Goal: Transaction & Acquisition: Purchase product/service

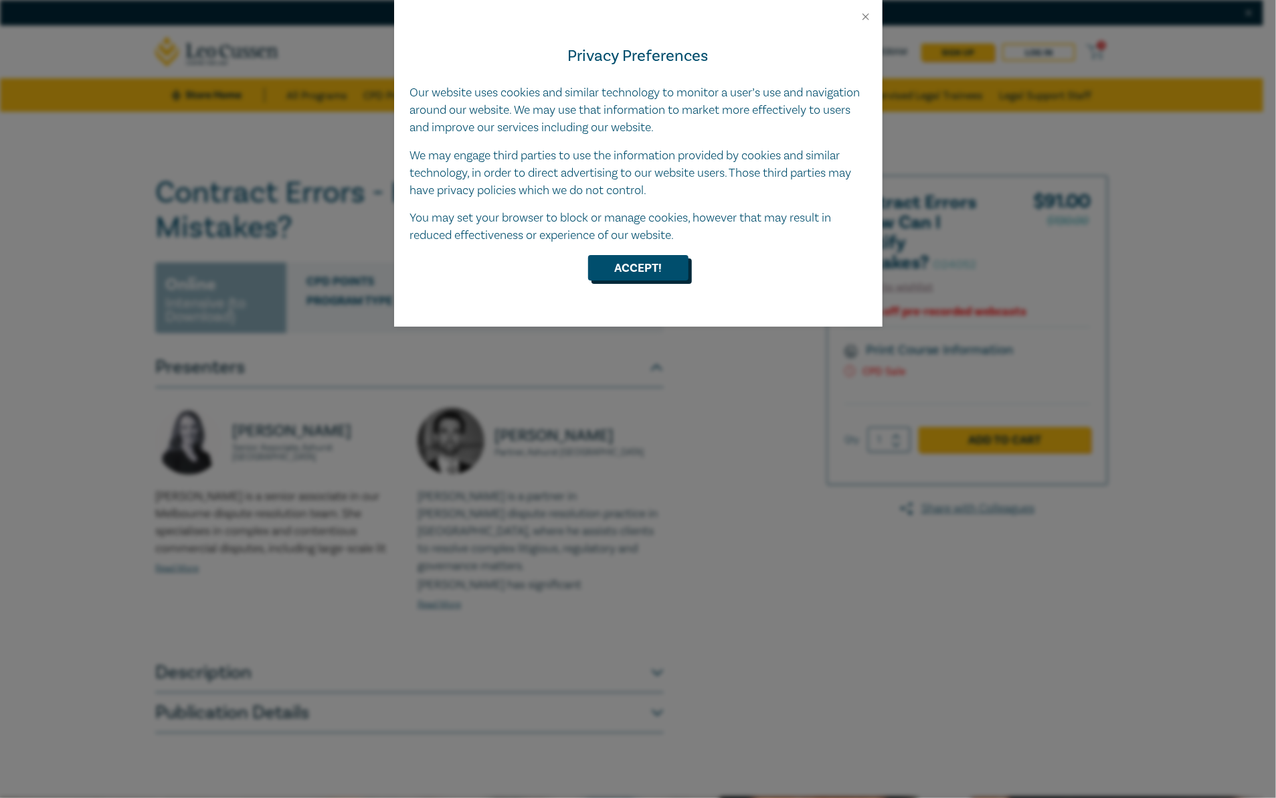
click at [659, 262] on button "Accept!" at bounding box center [638, 267] width 100 height 25
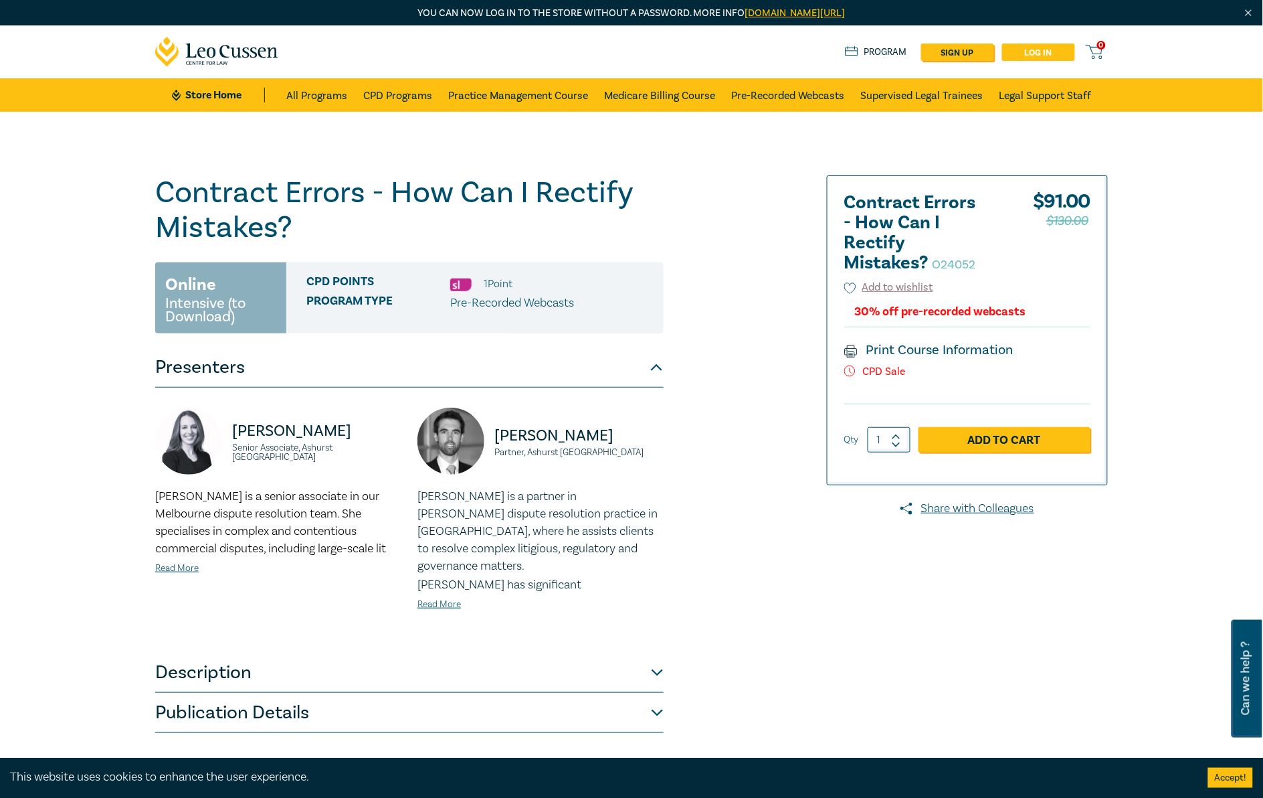
click at [1048, 52] on link "Log in" at bounding box center [1038, 51] width 73 height 17
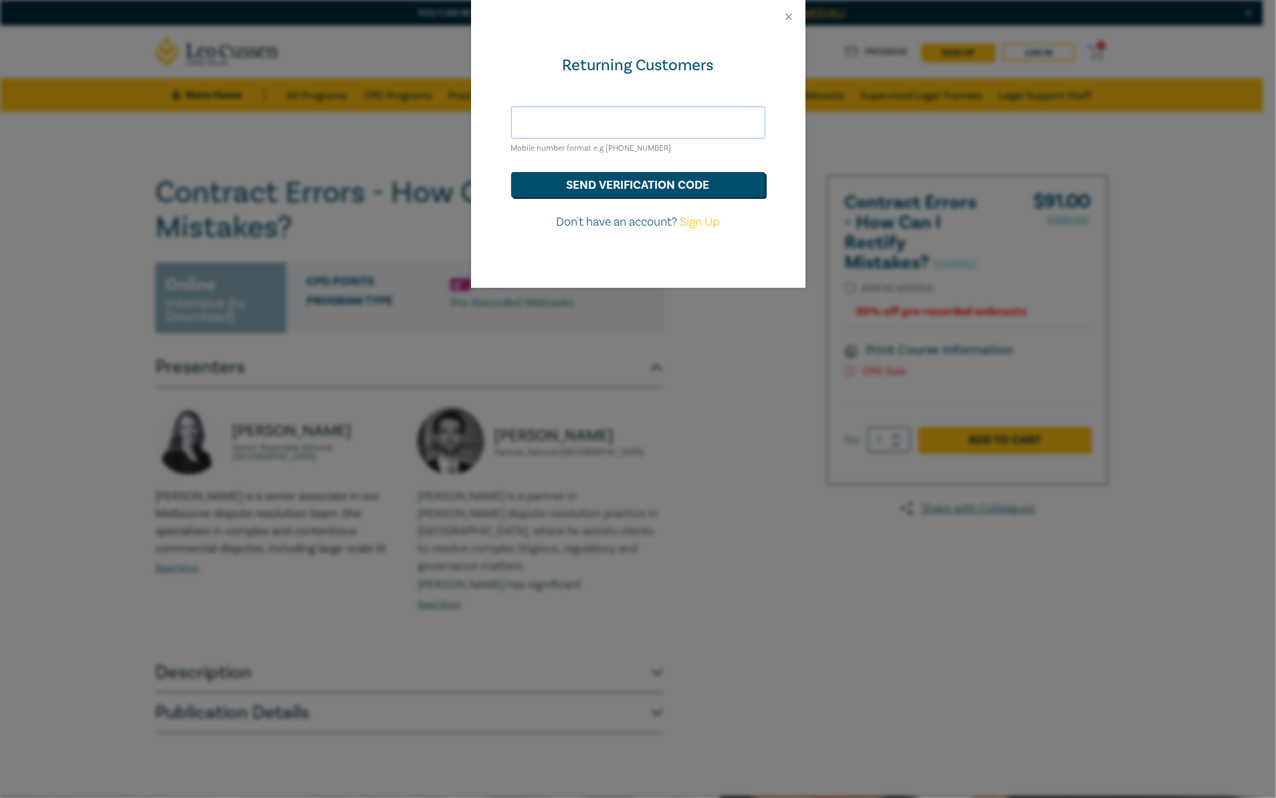
click at [643, 125] on input "text" at bounding box center [638, 122] width 254 height 32
type input "prime.pinx.cruz@gmail.com"
click at [644, 185] on button "send verification code" at bounding box center [638, 184] width 254 height 25
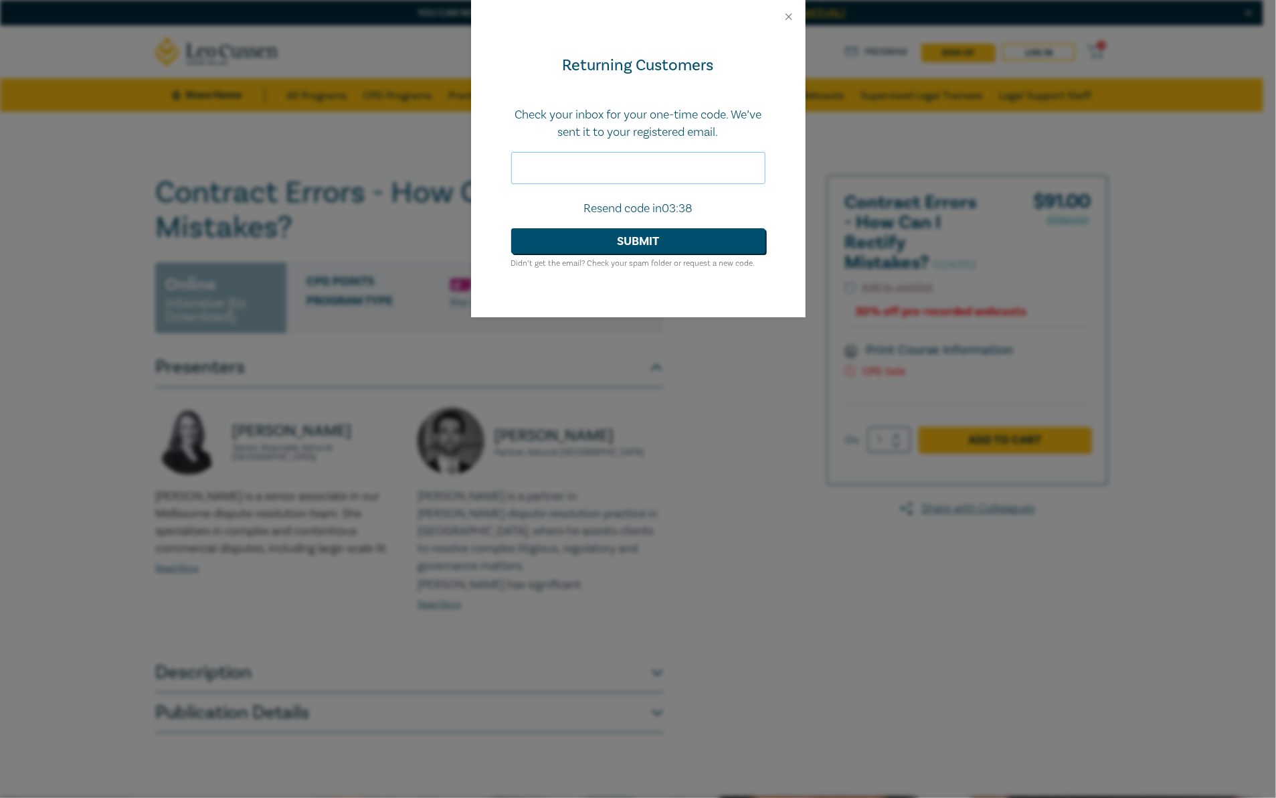
click at [646, 164] on input "text" at bounding box center [638, 168] width 254 height 32
type input "253860"
click at [663, 238] on button "Submit" at bounding box center [638, 240] width 254 height 25
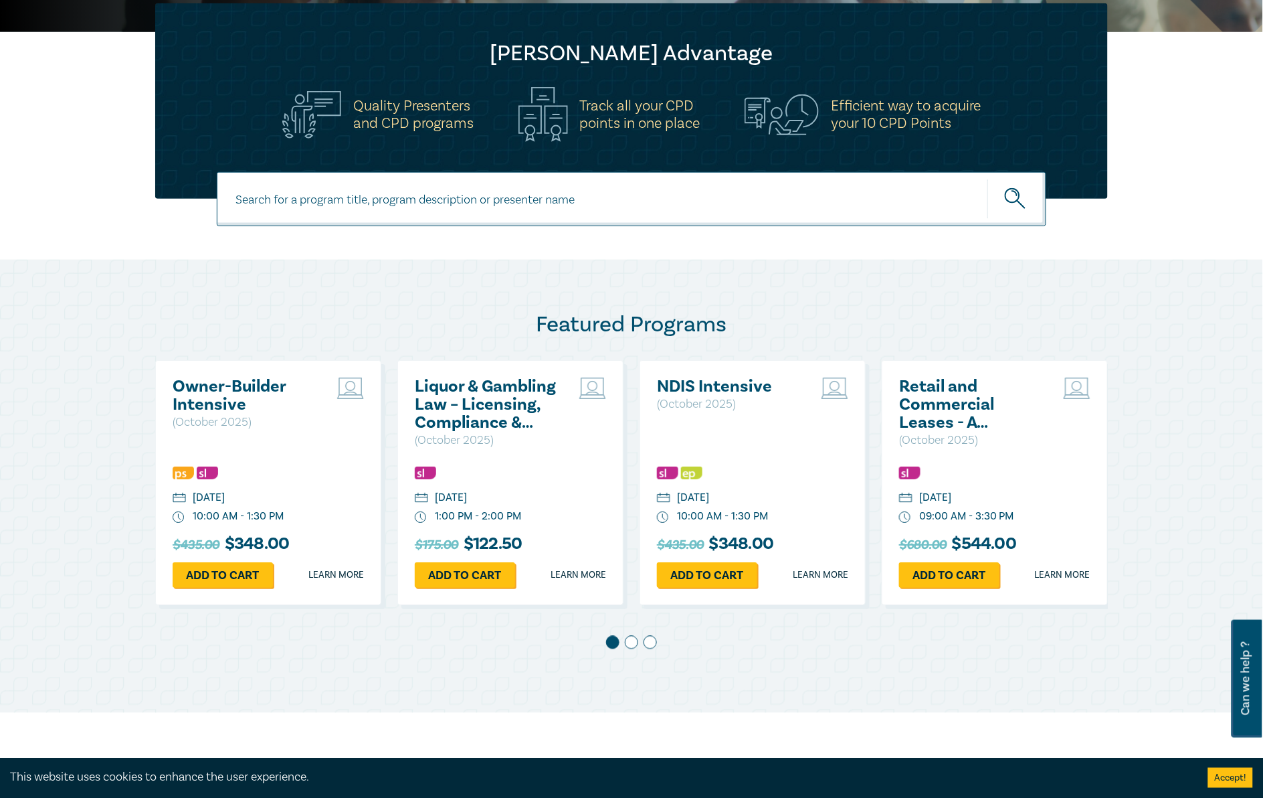
scroll to position [669, 0]
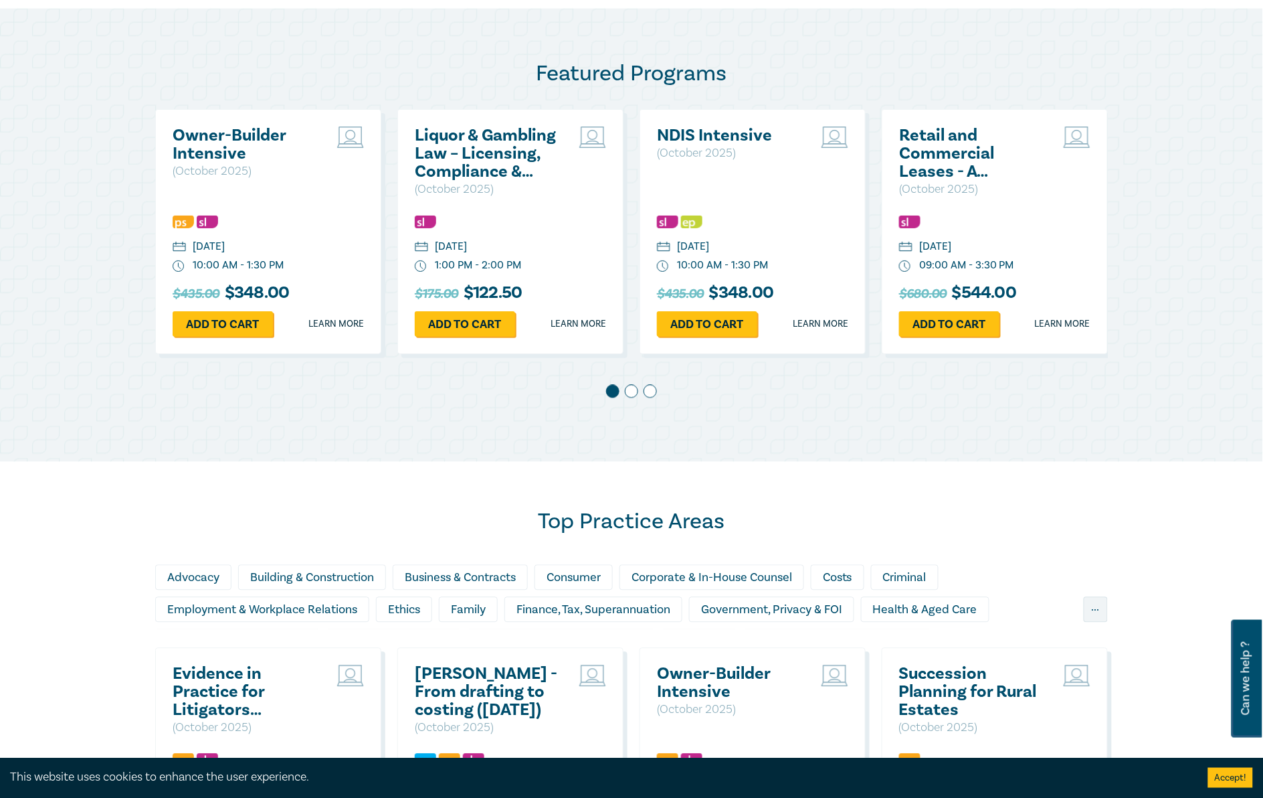
click at [631, 389] on span at bounding box center [631, 391] width 13 height 13
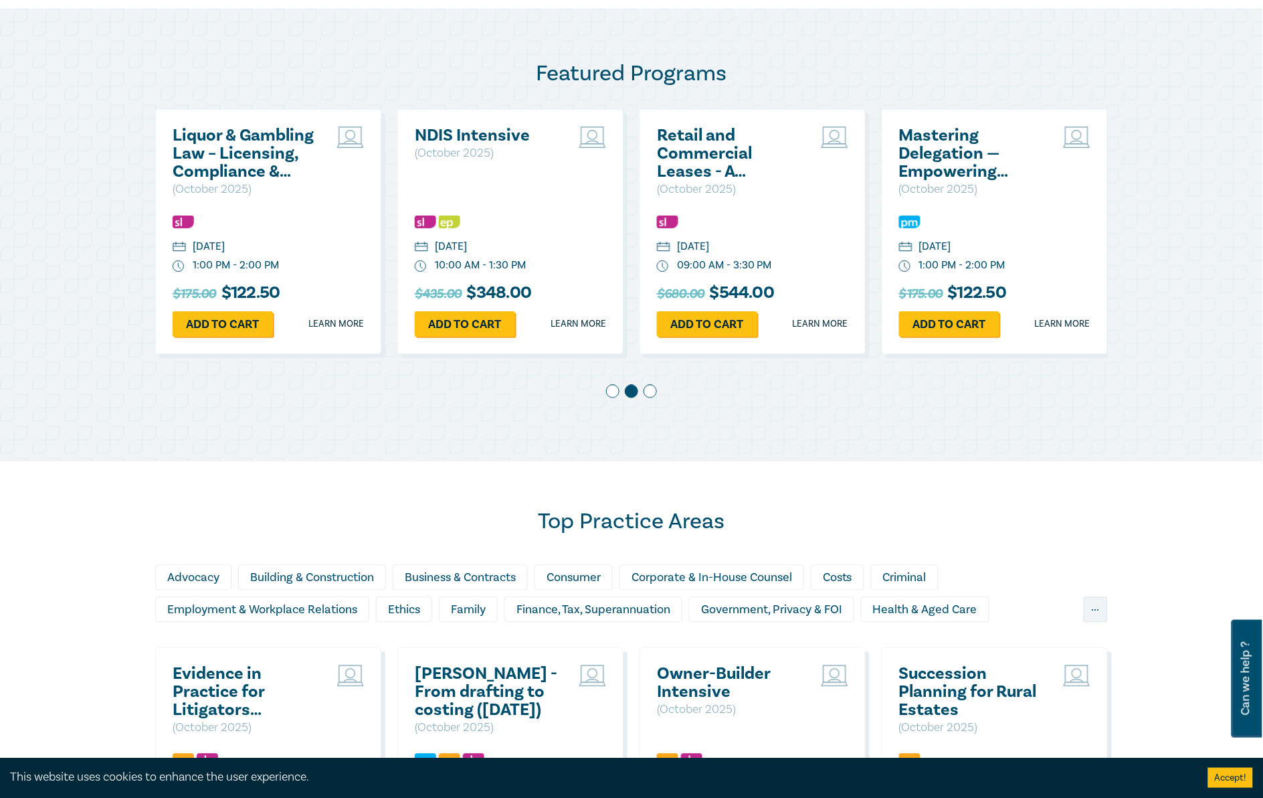
click at [650, 391] on span at bounding box center [650, 391] width 13 height 13
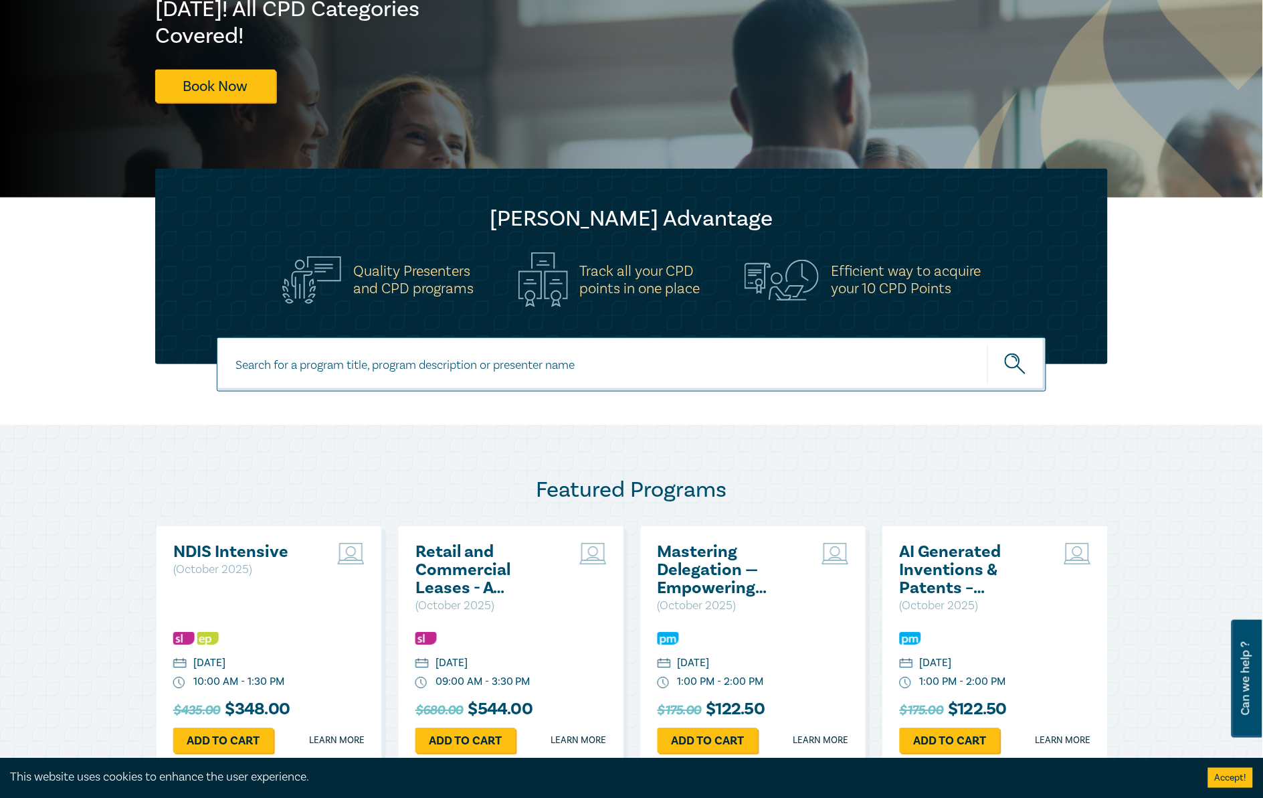
scroll to position [0, 0]
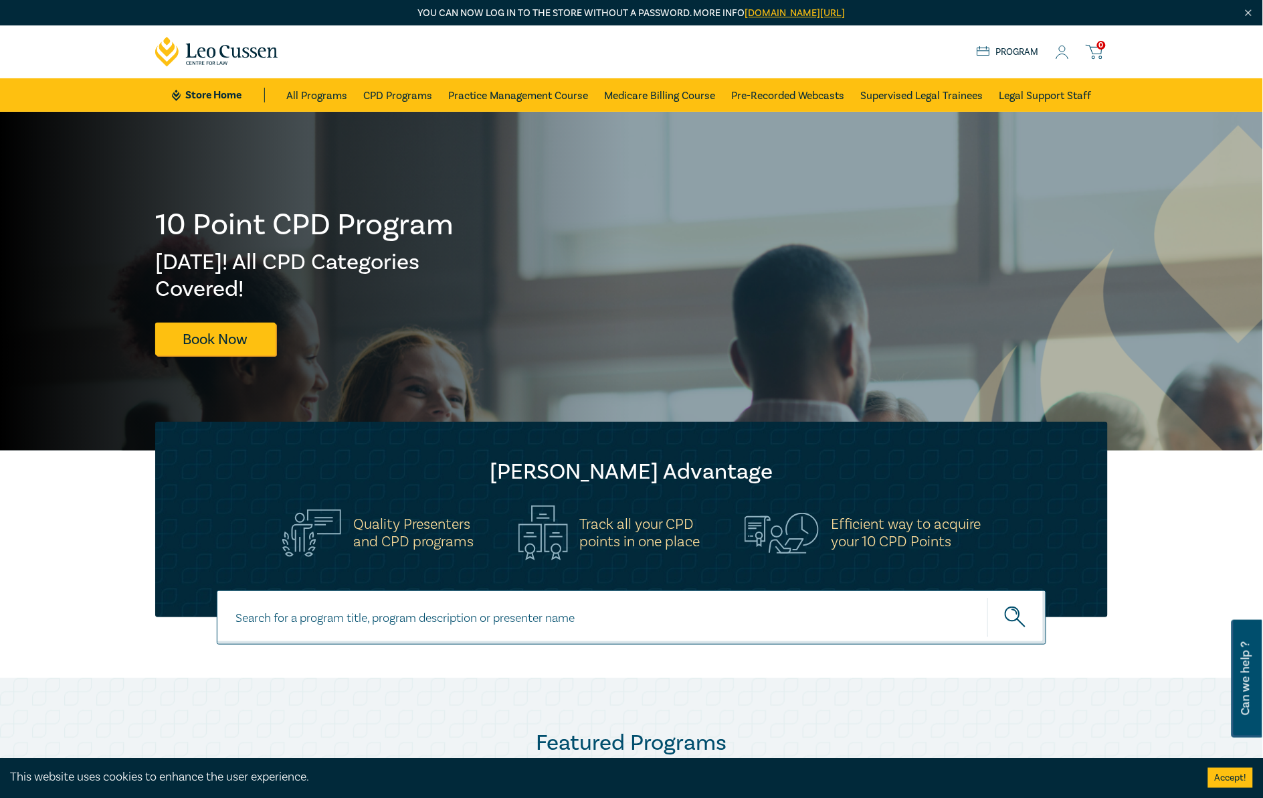
click at [460, 652] on div at bounding box center [631, 634] width 1263 height 88
click at [470, 631] on input at bounding box center [632, 617] width 830 height 54
type input "Contract errors"
click at [988, 597] on button "submit" at bounding box center [1017, 617] width 59 height 41
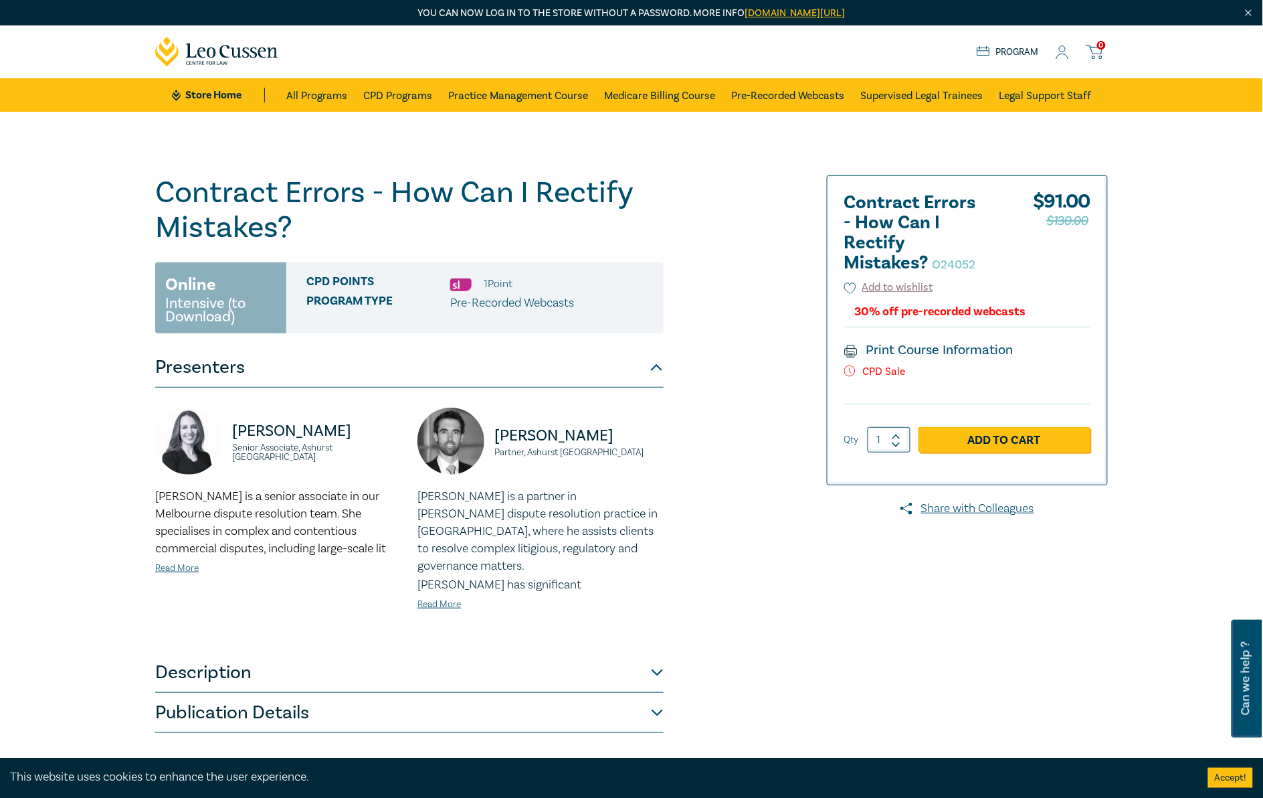
click at [1067, 56] on icon at bounding box center [1062, 56] width 12 height 5
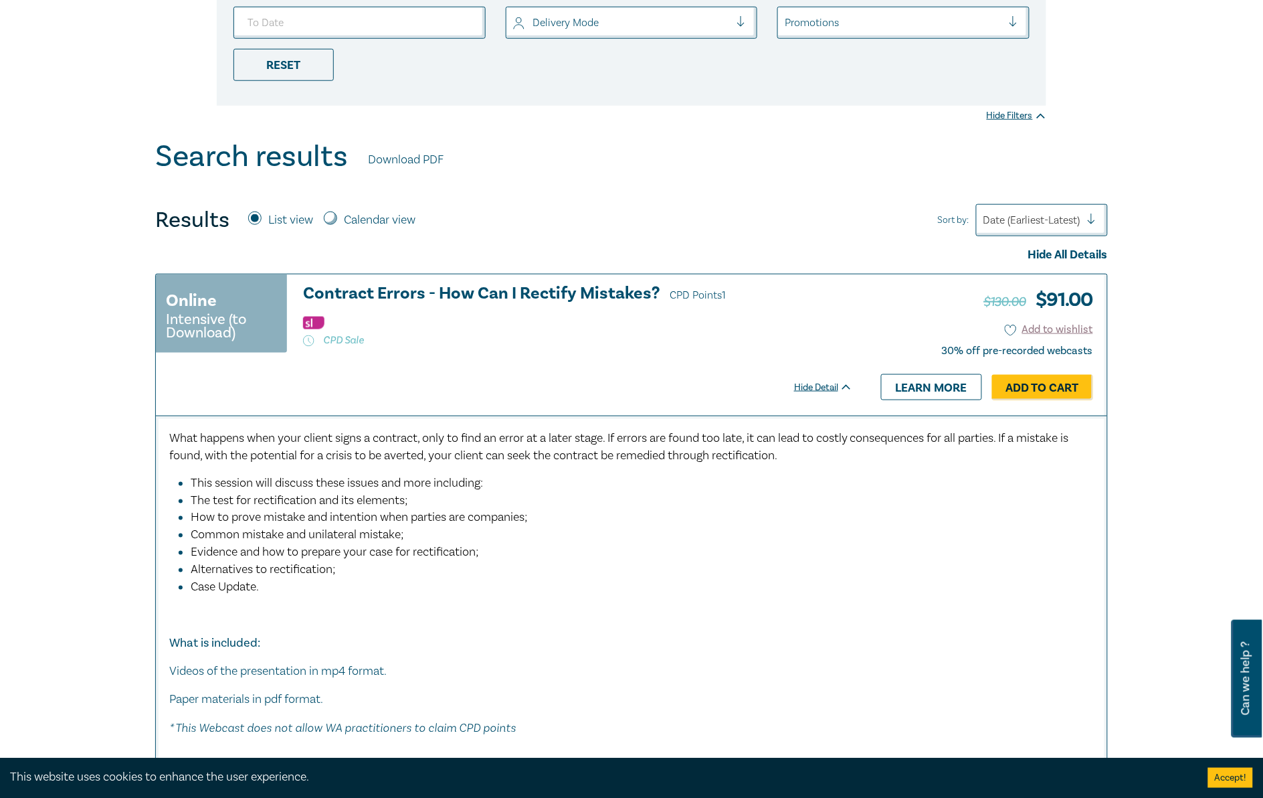
scroll to position [418, 0]
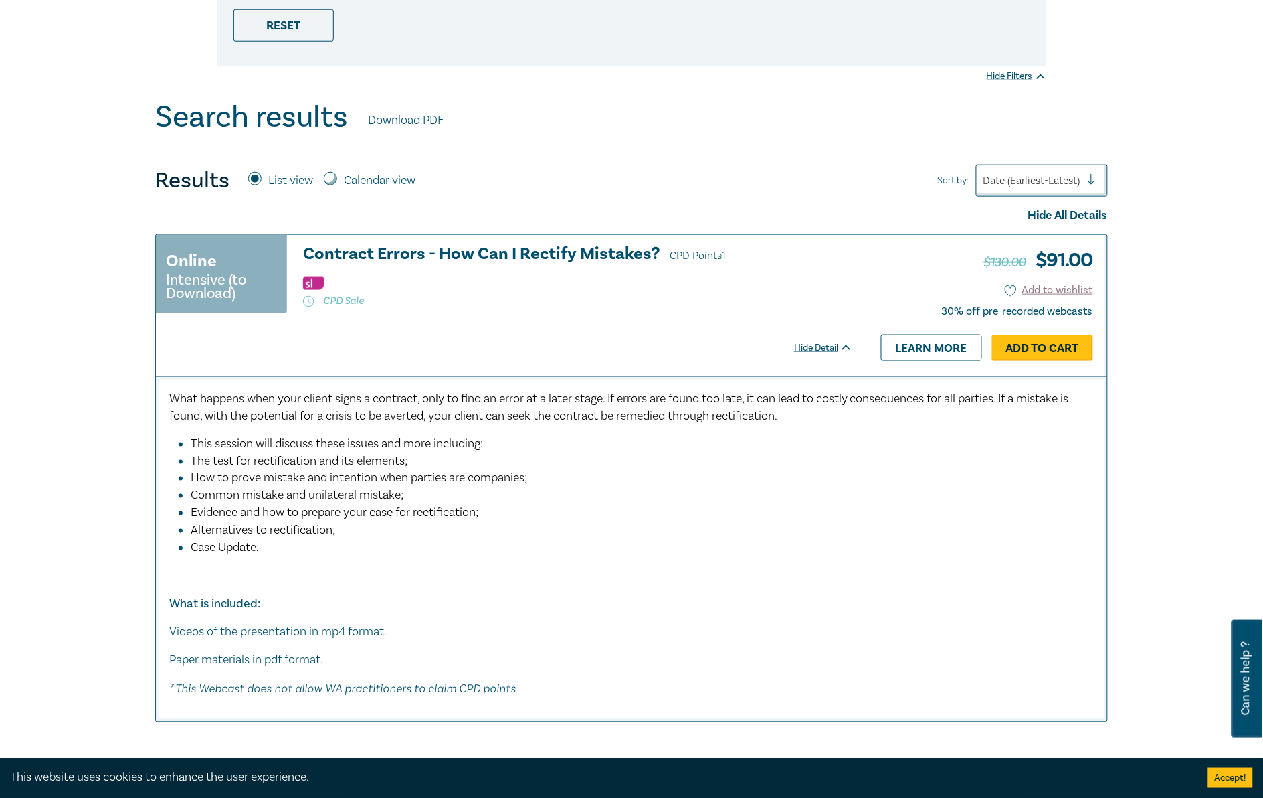
click at [1052, 349] on link "Add to Cart" at bounding box center [1042, 347] width 101 height 25
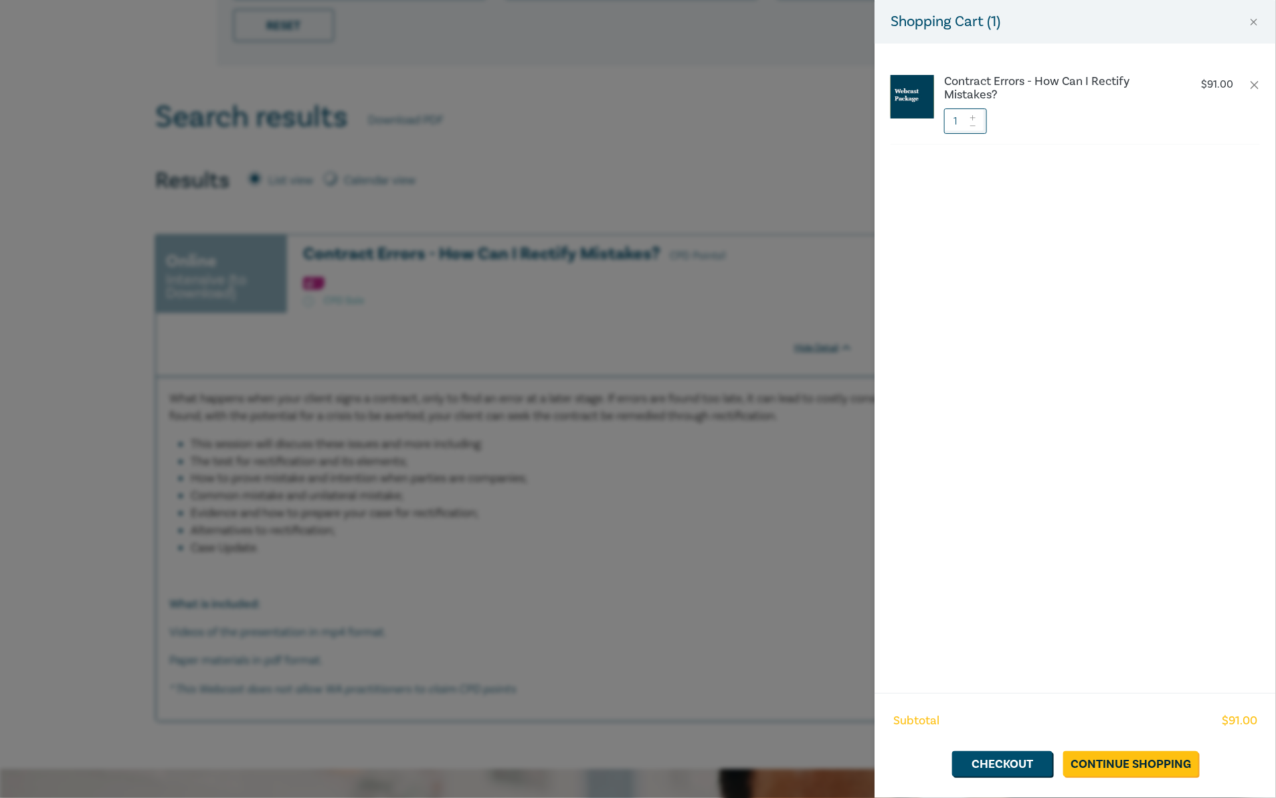
click at [249, 232] on div "Shopping Cart ( 1 ) Contract Errors - How Can I Rectify Mistakes? $ 91.00 1 Sub…" at bounding box center [638, 399] width 1276 height 798
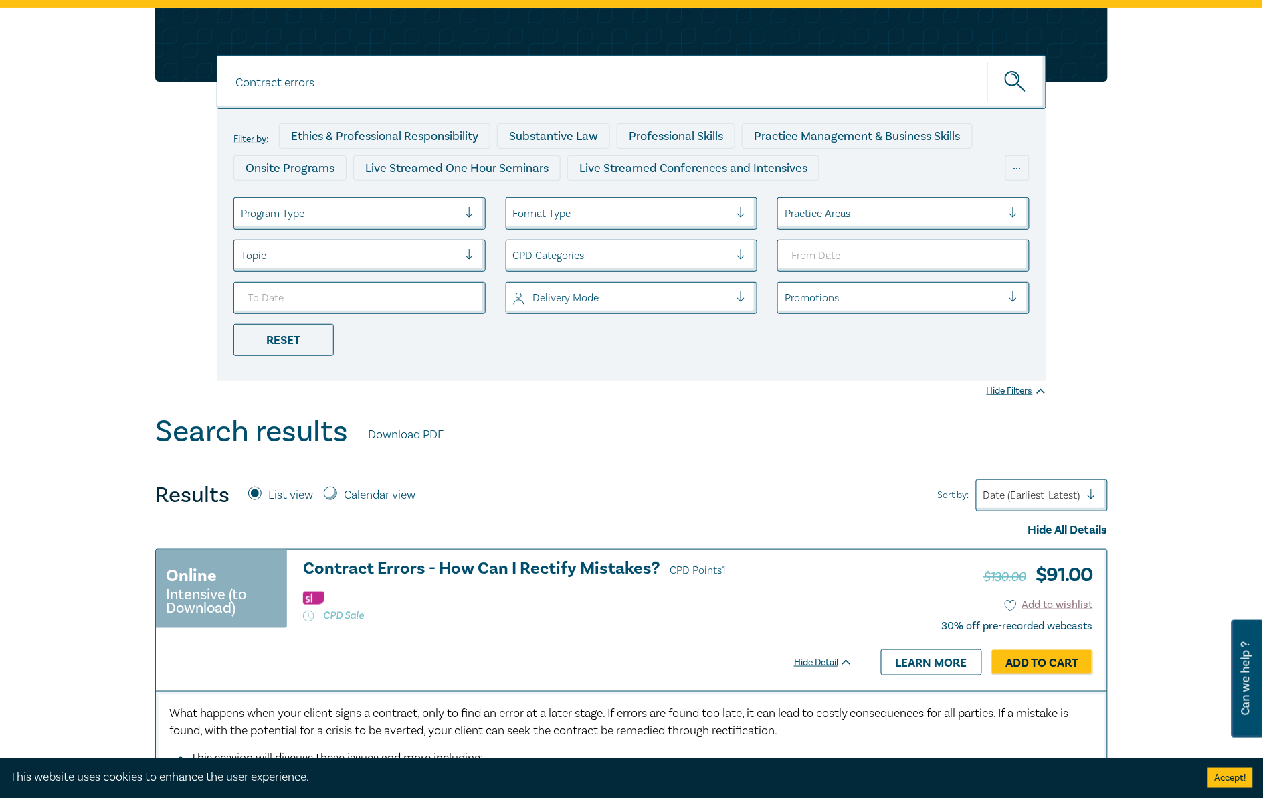
scroll to position [0, 0]
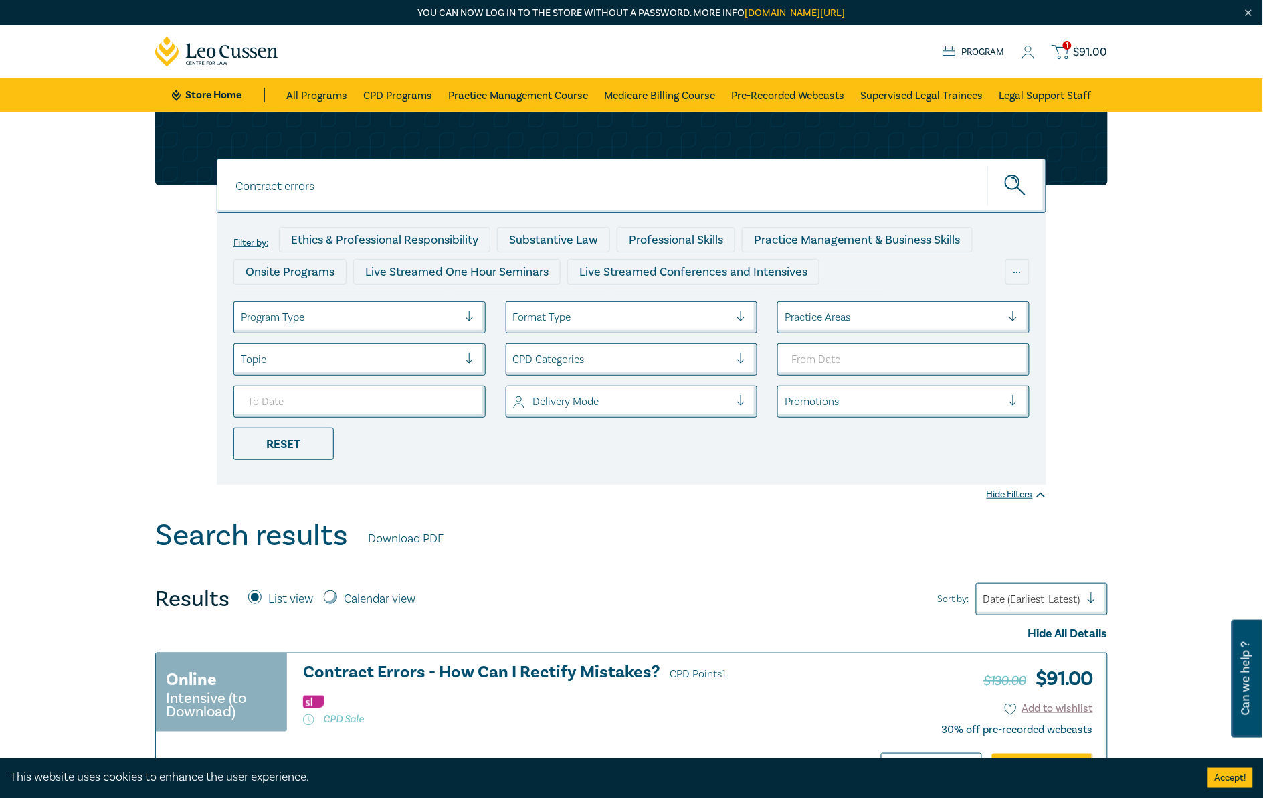
drag, startPoint x: 348, startPoint y: 185, endPoint x: 185, endPoint y: 182, distance: 163.3
click at [185, 182] on div "Contract errors Contract errors Contract errors Filter by: Ethics & Professiona…" at bounding box center [631, 298] width 969 height 373
paste input "ethics-inadvertent-disclosure-client-knowledge"
type input "ethics-inadvertent-disclosure-client-knowledge"
click at [988, 165] on button "submit" at bounding box center [1017, 185] width 59 height 41
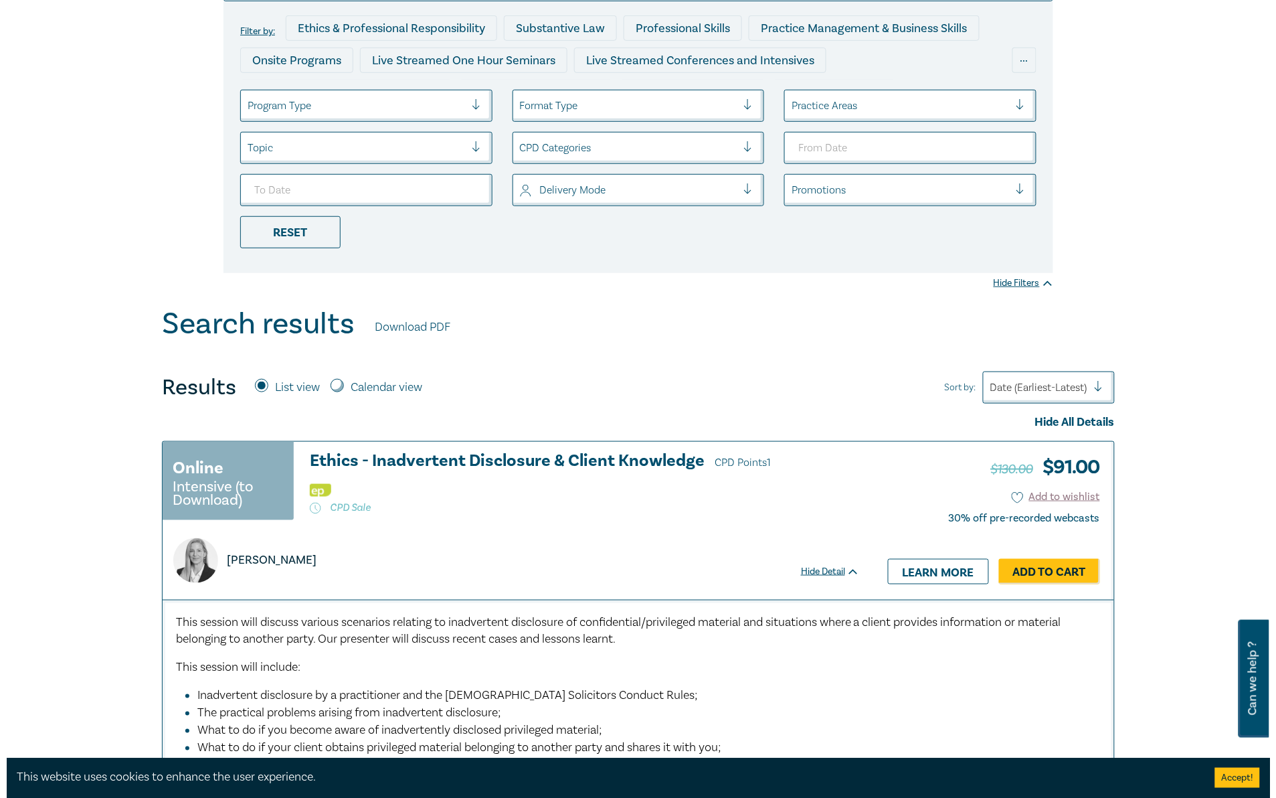
scroll to position [335, 0]
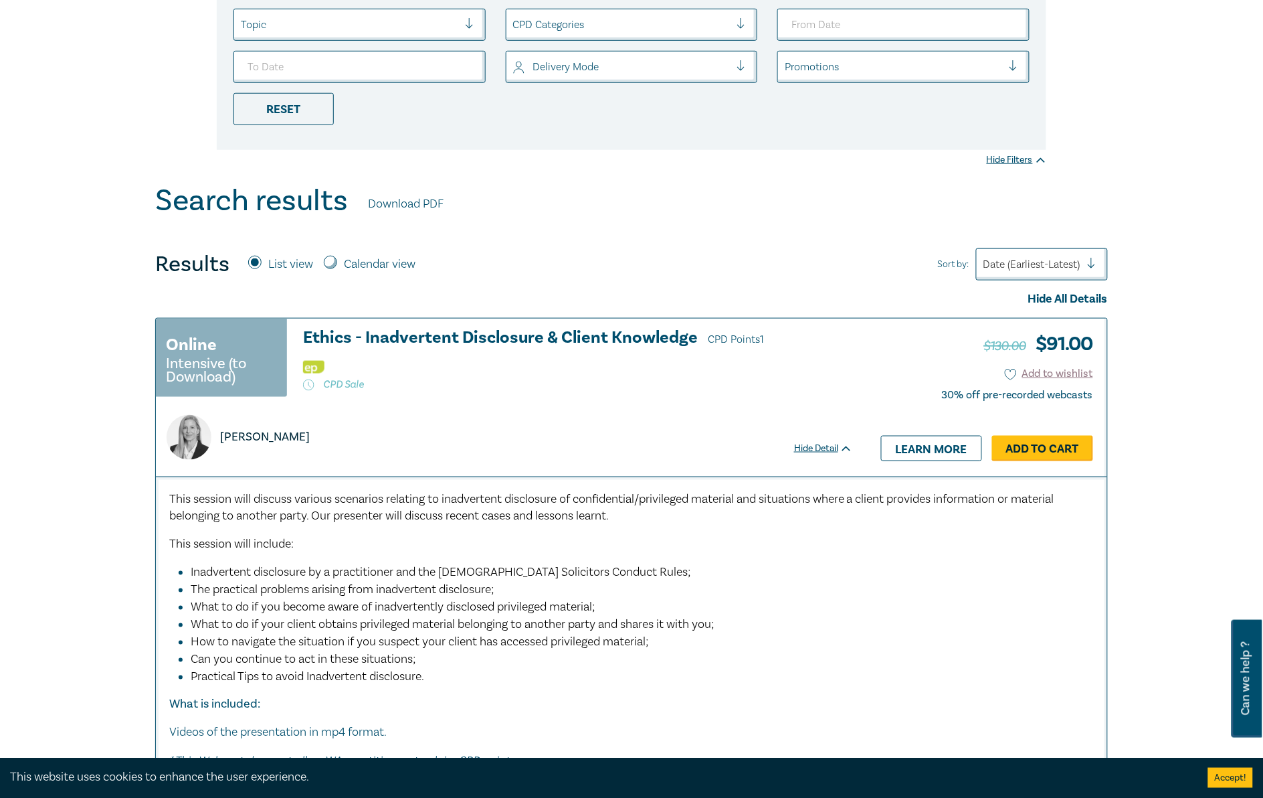
click at [1038, 450] on link "Add to Cart" at bounding box center [1042, 448] width 101 height 25
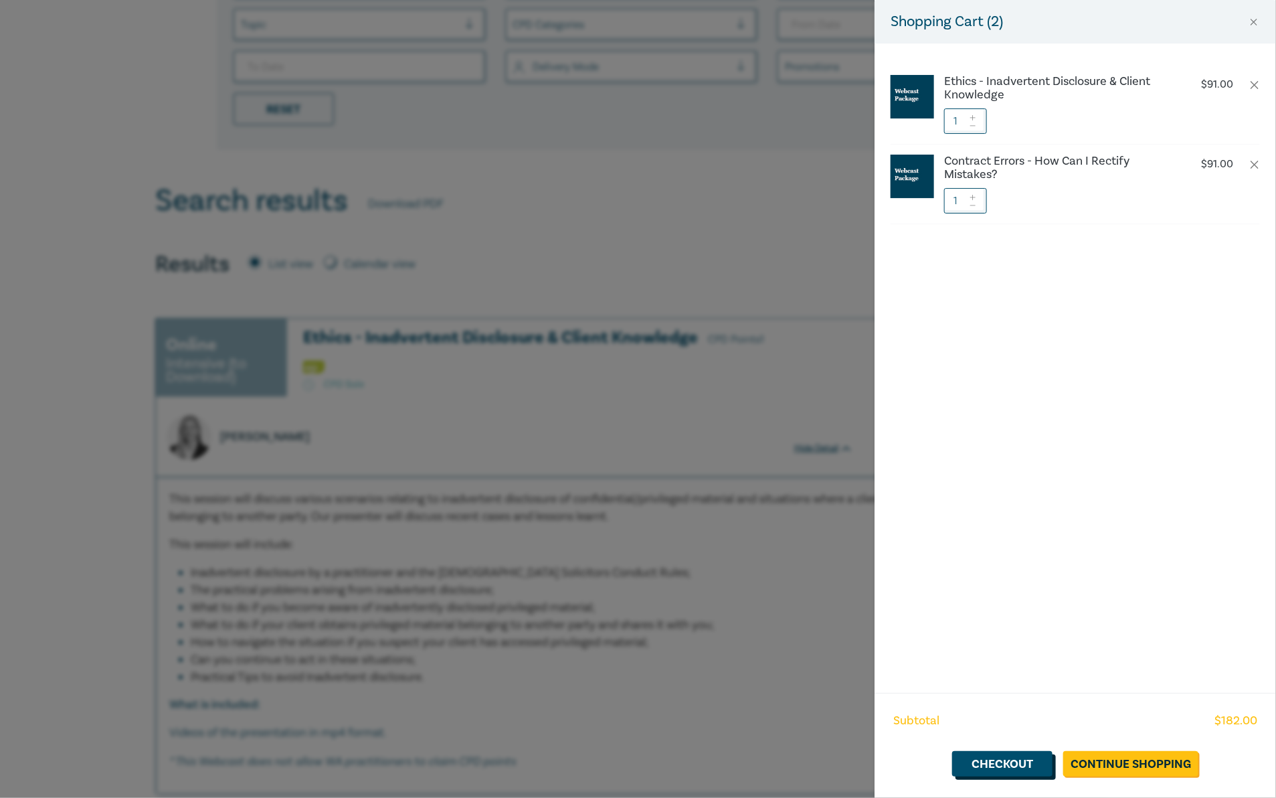
click at [991, 767] on link "Checkout" at bounding box center [1002, 763] width 100 height 25
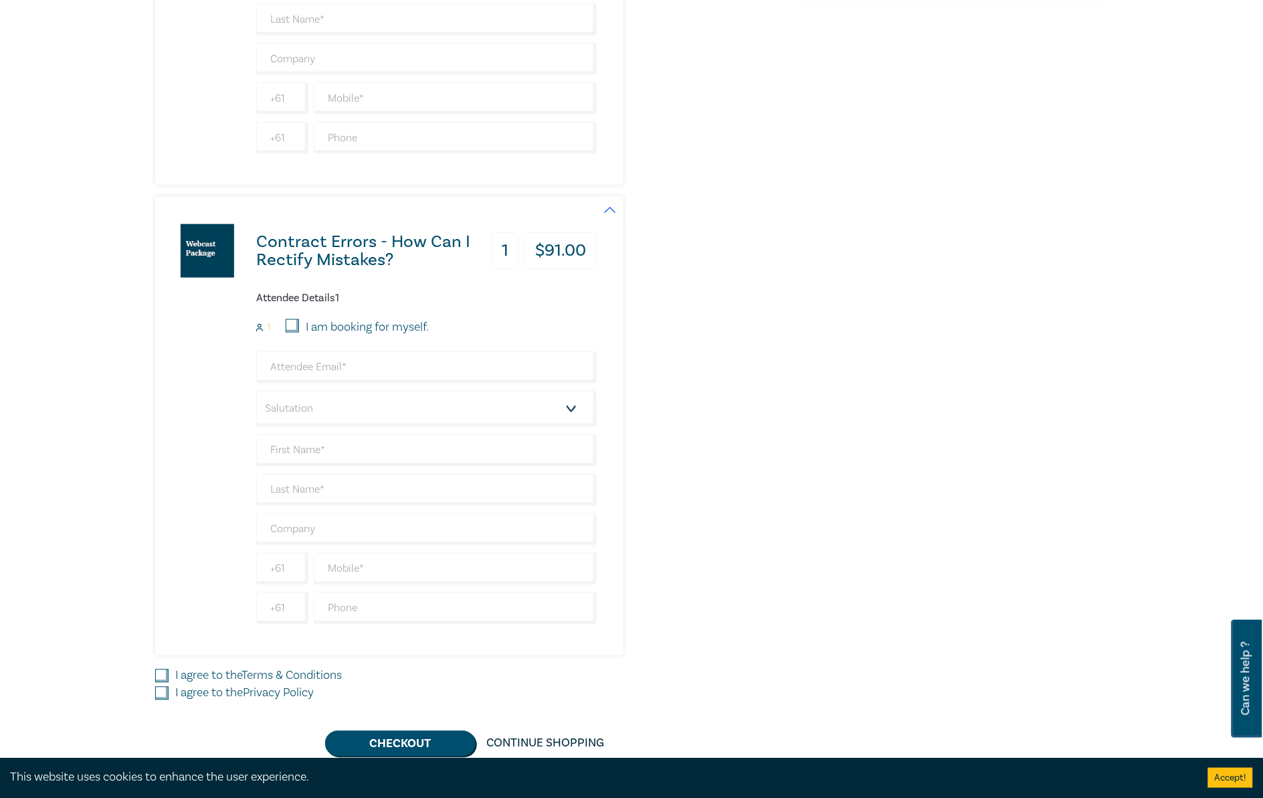
scroll to position [502, 0]
